Goal: Transaction & Acquisition: Purchase product/service

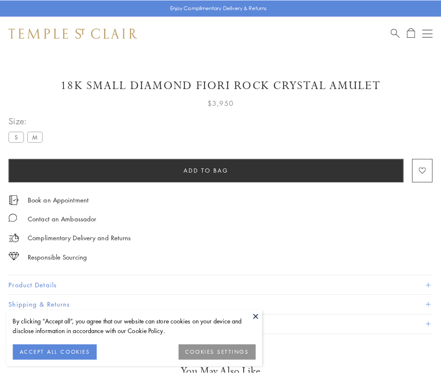
scroll to position [42, 0]
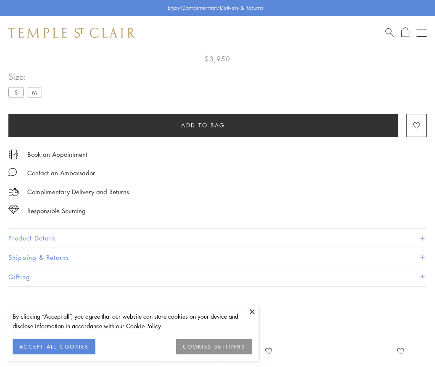
click at [203, 125] on span "Add to bag" at bounding box center [203, 125] width 44 height 9
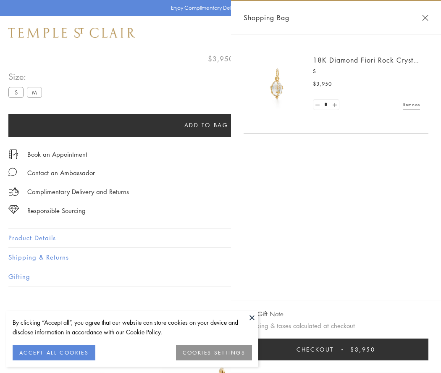
click at [334, 350] on span "Checkout" at bounding box center [315, 349] width 37 height 9
